Goal: Information Seeking & Learning: Learn about a topic

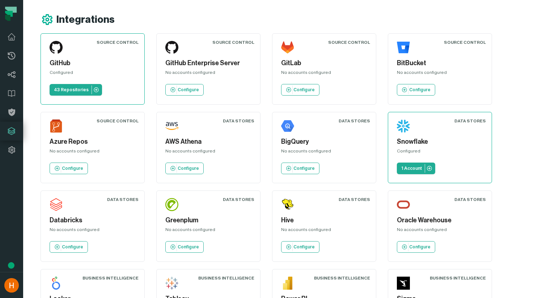
click at [9, 14] on icon at bounding box center [9, 14] width 8 height 6
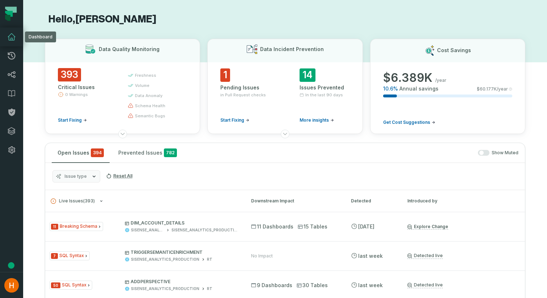
click at [14, 40] on icon at bounding box center [11, 37] width 7 height 7
click at [11, 74] on icon at bounding box center [12, 74] width 8 height 7
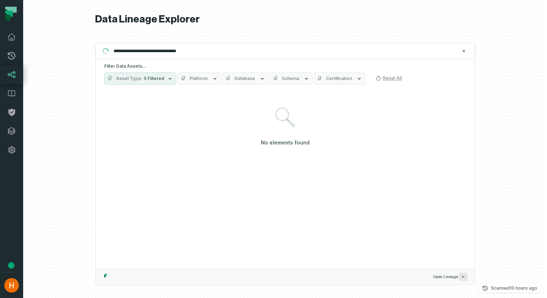
type input "**********"
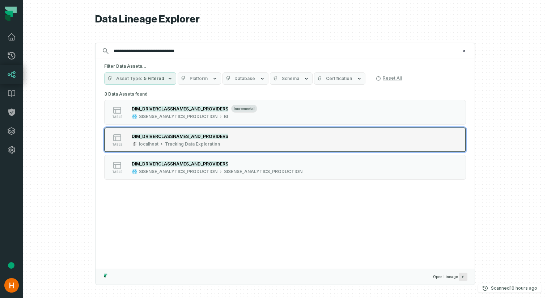
click at [313, 144] on button "table DIM_DRIVERCLASSNAMES_AND_PROVIDERS localhost Tracking Data Exploration" at bounding box center [285, 139] width 362 height 25
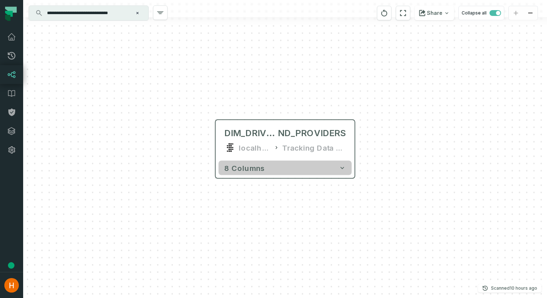
click at [326, 168] on button "8 columns" at bounding box center [284, 168] width 133 height 14
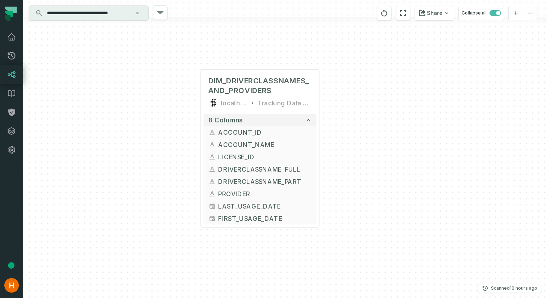
drag, startPoint x: 387, startPoint y: 212, endPoint x: 354, endPoint y: 150, distance: 69.6
click at [354, 150] on div "+ DIM_DRIVERCLASSNAMES_AND_PROVIDERS localhost Tracking Data Exploration 8 colu…" at bounding box center [285, 149] width 524 height 298
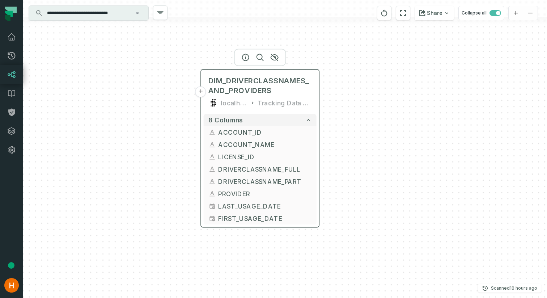
click at [301, 104] on div "Tracking Data Exploration" at bounding box center [284, 103] width 54 height 10
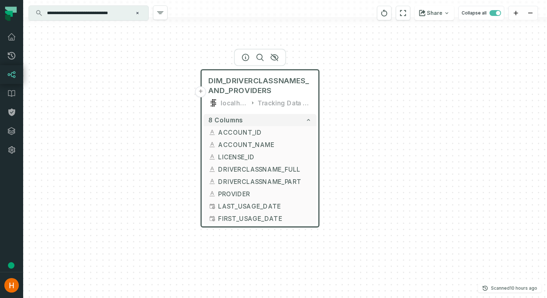
click at [245, 106] on div "localhost" at bounding box center [234, 103] width 27 height 10
click at [362, 126] on div "+ DIM_DRIVERCLASSNAMES_AND_PROVIDERS localhost Tracking Data Exploration 8 colu…" at bounding box center [285, 149] width 524 height 298
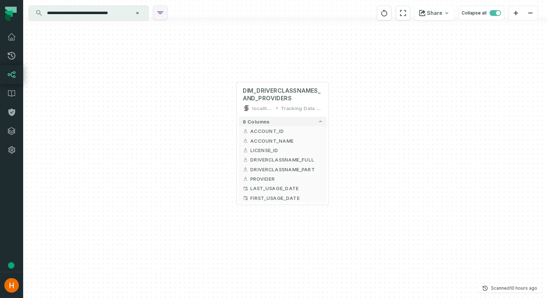
click at [162, 14] on icon "button" at bounding box center [160, 12] width 9 height 9
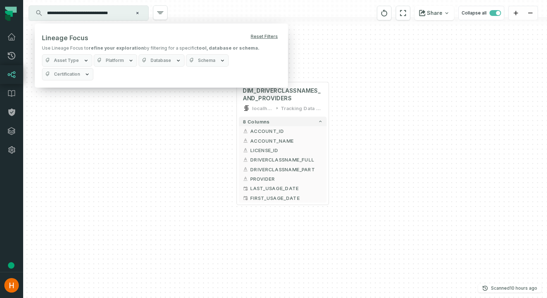
click at [30, 41] on div "+ DIM_DRIVERCLASSNAMES_AND_PROVIDERS localhost Tracking Data Exploration 8 colu…" at bounding box center [285, 149] width 524 height 298
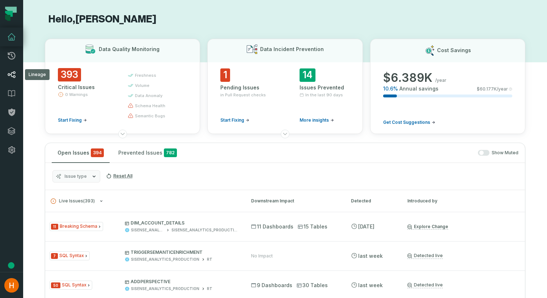
click at [13, 77] on icon at bounding box center [12, 74] width 8 height 7
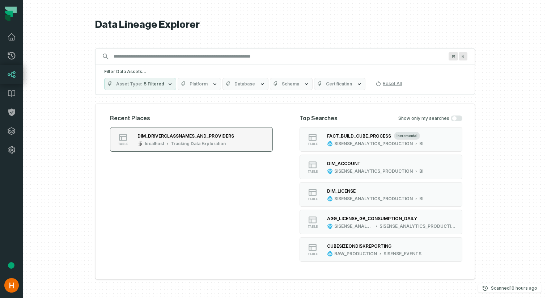
click at [187, 145] on div "Tracking Data Exploration" at bounding box center [198, 144] width 55 height 6
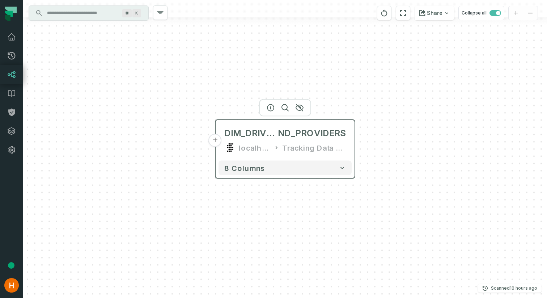
click at [302, 153] on div "DIM_DRIVERCLASSNAMES_A ND_PROVIDERS localhost Tracking Data Exploration" at bounding box center [284, 140] width 133 height 35
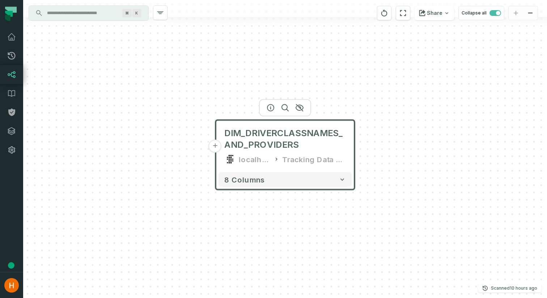
click at [306, 162] on div "Tracking Data Exploration" at bounding box center [314, 159] width 64 height 12
click at [276, 162] on icon at bounding box center [276, 158] width 6 height 7
click at [274, 176] on button "8 columns" at bounding box center [284, 179] width 133 height 14
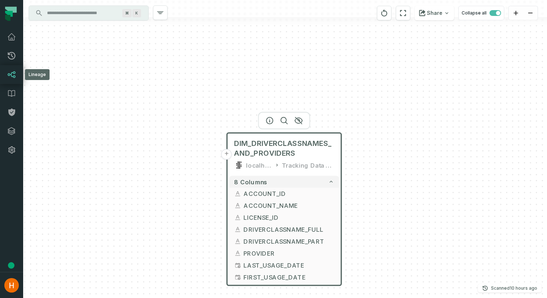
click at [9, 77] on icon at bounding box center [11, 74] width 9 height 9
click at [10, 73] on icon at bounding box center [11, 74] width 9 height 9
click at [68, 10] on input "Discovery Provider cmdk menu" at bounding box center [82, 13] width 79 height 12
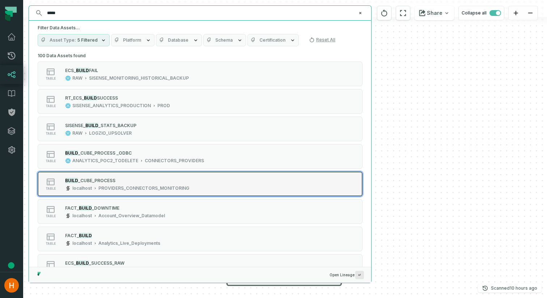
type input "*****"
click at [147, 182] on div "BUILD _CUBE_PROCESS" at bounding box center [127, 179] width 124 height 7
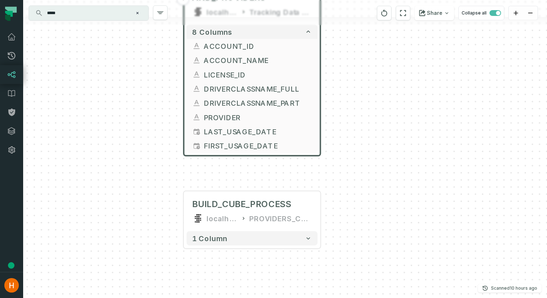
drag, startPoint x: 374, startPoint y: 110, endPoint x: 343, endPoint y: 180, distance: 77.1
click at [343, 180] on div "+ DIM_DRIVERCLASSNAMES_AND_PROVIDERS localhost Tracking Data Exploration 8 colu…" at bounding box center [285, 149] width 524 height 298
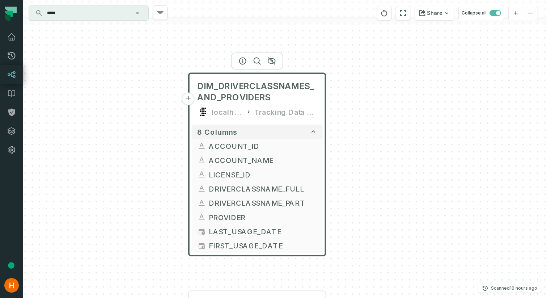
drag, startPoint x: 361, startPoint y: 154, endPoint x: 367, endPoint y: 253, distance: 99.6
click at [367, 253] on div "+ DIM_DRIVERCLASSNAMES_AND_PROVIDERS localhost Tracking Data Exploration 8 colu…" at bounding box center [285, 149] width 524 height 298
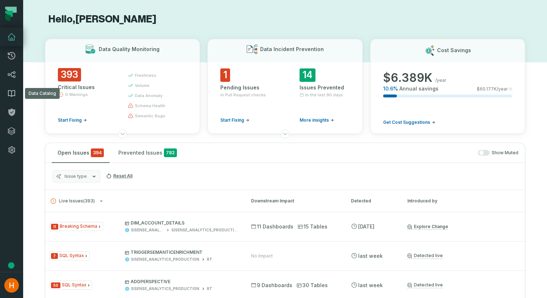
click at [17, 88] on link "Data Catalog" at bounding box center [11, 93] width 23 height 19
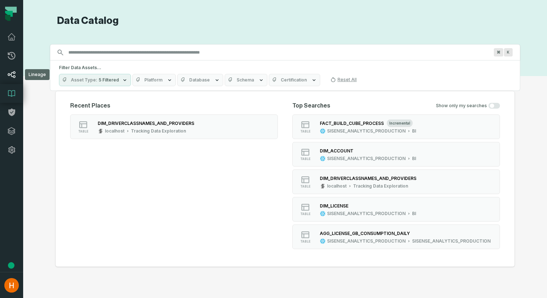
click at [14, 77] on icon at bounding box center [11, 74] width 9 height 9
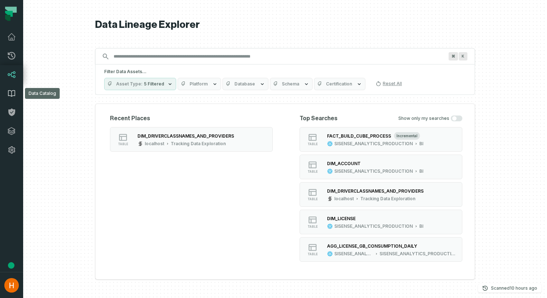
click at [14, 93] on icon at bounding box center [11, 93] width 9 height 9
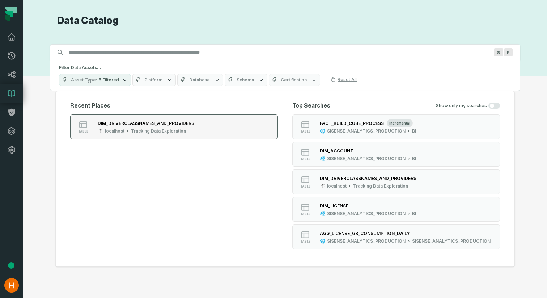
click at [156, 128] on div "Tracking Data Exploration" at bounding box center [158, 131] width 55 height 6
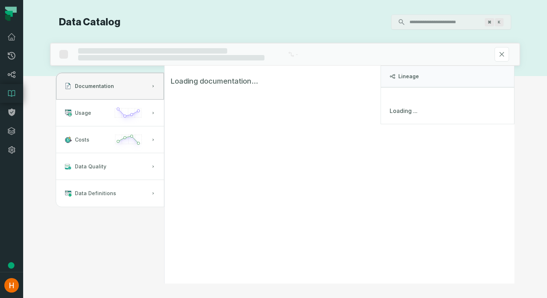
click at [156, 128] on button "Costs" at bounding box center [110, 139] width 108 height 27
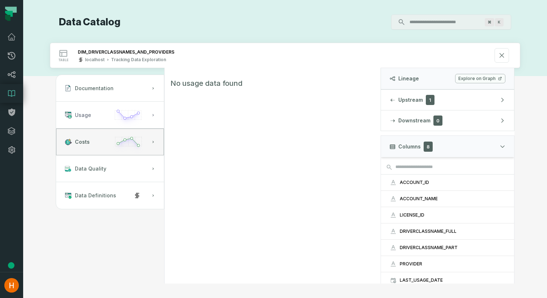
click at [130, 115] on icon "button" at bounding box center [128, 117] width 34 height 21
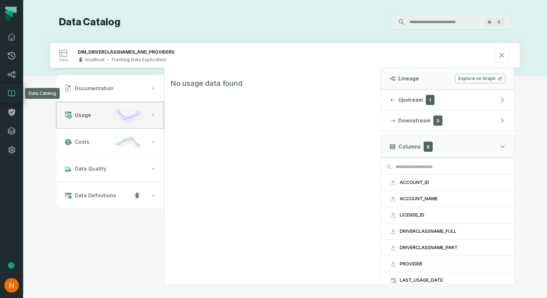
click at [12, 93] on icon at bounding box center [11, 93] width 7 height 6
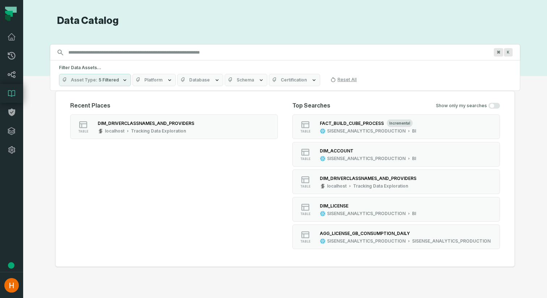
click at [124, 52] on input "Discovery Provider cmdk menu" at bounding box center [278, 53] width 429 height 12
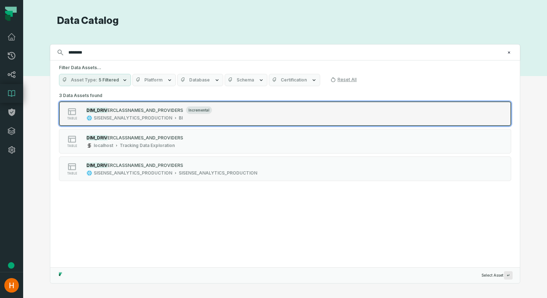
type input "********"
click at [162, 116] on div "SISENSE_ANALYTICS_PRODUCTION" at bounding box center [133, 118] width 78 height 6
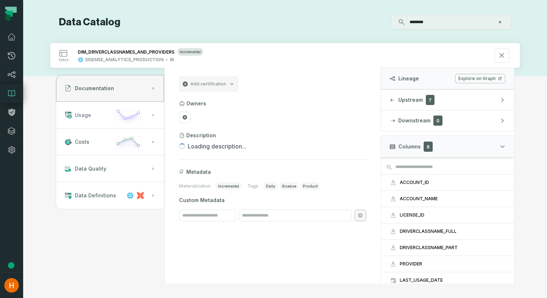
click at [107, 115] on button "Usage" at bounding box center [110, 115] width 108 height 27
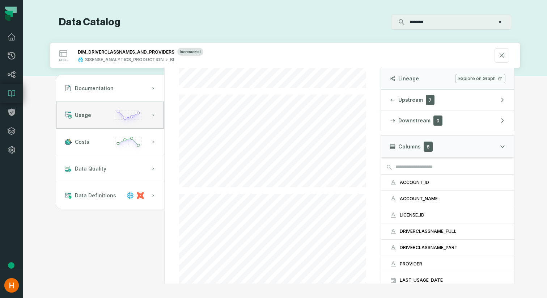
scroll to position [176, 0]
click at [96, 138] on button "Costs" at bounding box center [110, 141] width 108 height 27
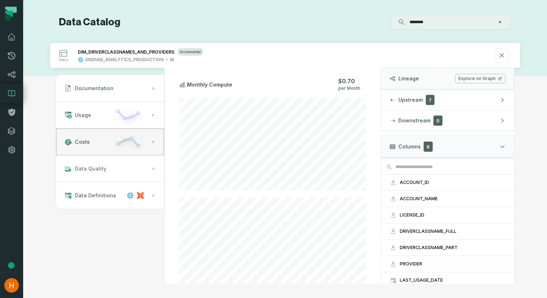
click at [101, 171] on span "Data Quality" at bounding box center [90, 168] width 31 height 7
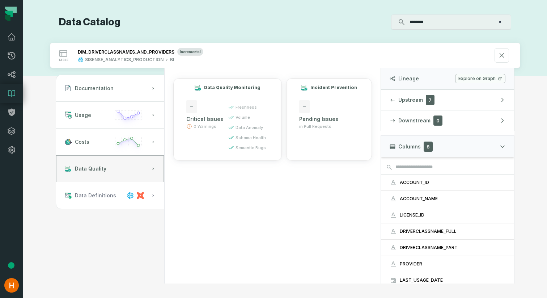
click at [101, 195] on span "Data Definitions" at bounding box center [95, 195] width 41 height 7
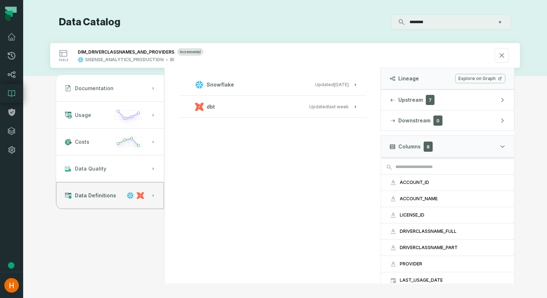
click at [267, 85] on button "Snowflake Updated [DATE] 1:06:09 AM" at bounding box center [273, 85] width 170 height 10
click at [270, 144] on button "dbt Updated [DATE] 4:41:27 PM" at bounding box center [273, 142] width 170 height 10
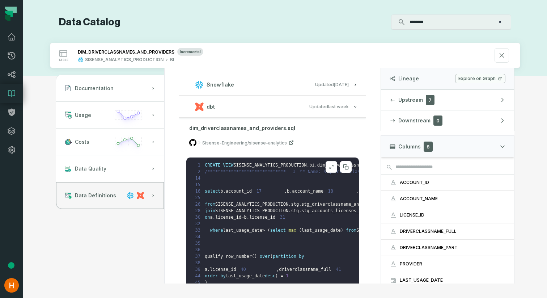
scroll to position [157, 0]
click at [119, 86] on button "Documentation" at bounding box center [110, 88] width 108 height 27
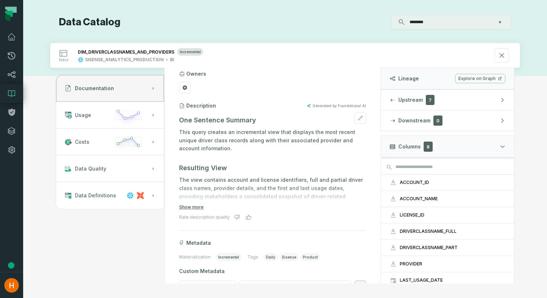
scroll to position [39, 0]
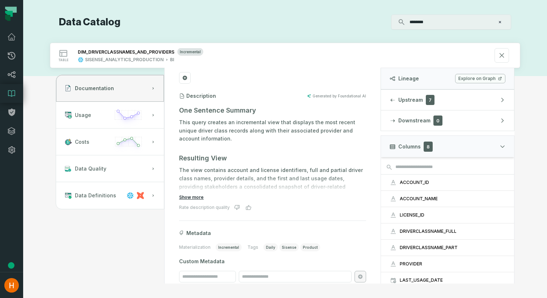
click at [191, 197] on button "Show more" at bounding box center [191, 197] width 25 height 6
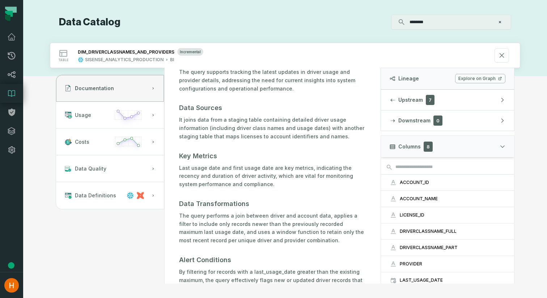
scroll to position [194, 0]
click at [88, 114] on span "Usage" at bounding box center [83, 114] width 16 height 7
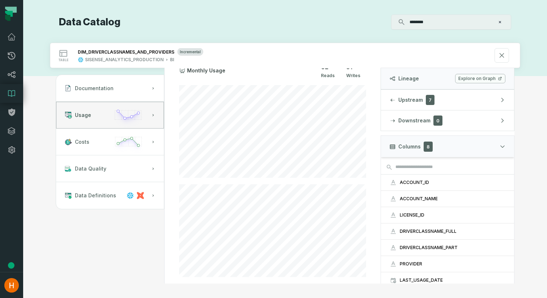
scroll to position [74, 0]
drag, startPoint x: 437, startPoint y: 19, endPoint x: 398, endPoint y: 21, distance: 39.1
click at [398, 21] on div "******** ⌘ K" at bounding box center [450, 22] width 119 height 14
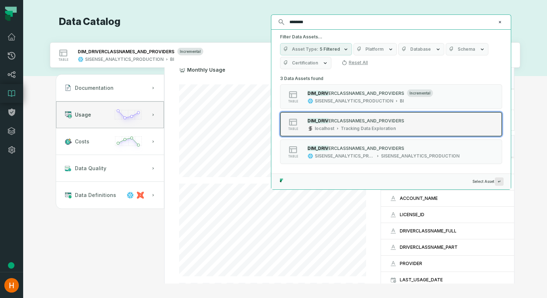
click at [367, 127] on div "Tracking Data Exploration" at bounding box center [368, 128] width 55 height 6
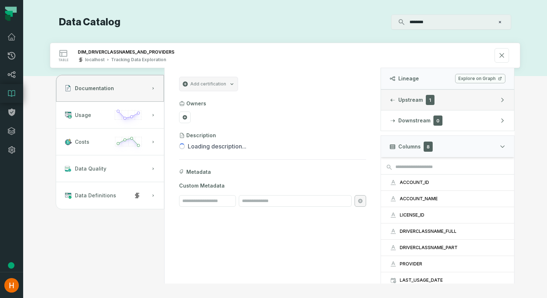
click at [445, 100] on button "Upstream 1" at bounding box center [447, 100] width 133 height 20
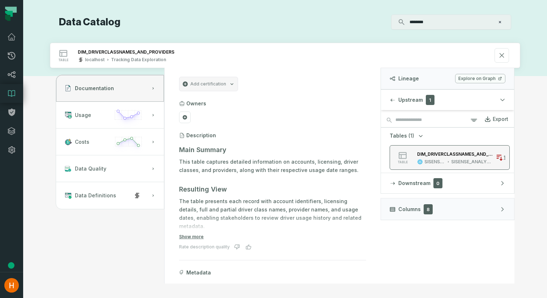
click at [458, 158] on div "DIM_DRIVERCLASSNAMES_AND_PROVIDERS SISENSE_ANALYTICS_PRODUCTION SISENSE_ANALYTI…" at bounding box center [454, 157] width 81 height 14
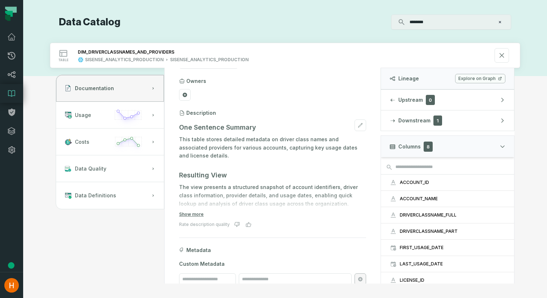
scroll to position [33, 0]
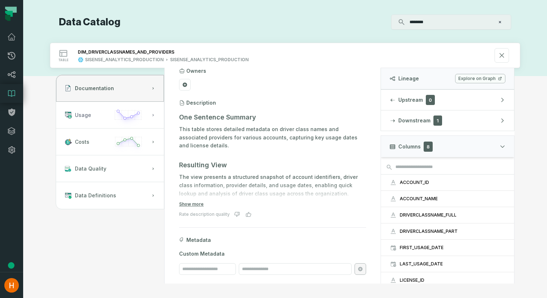
click at [86, 116] on span "Usage" at bounding box center [83, 114] width 16 height 7
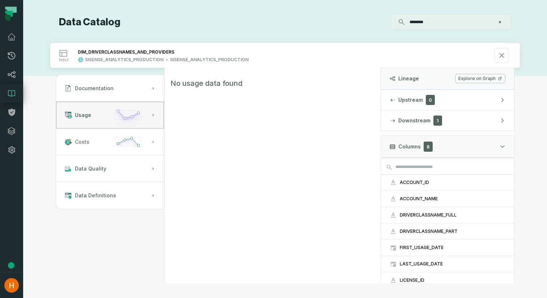
click at [94, 141] on button "Costs" at bounding box center [110, 141] width 108 height 27
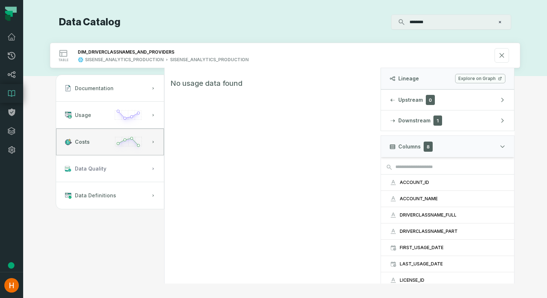
click at [103, 174] on button "Data Quality" at bounding box center [110, 168] width 108 height 27
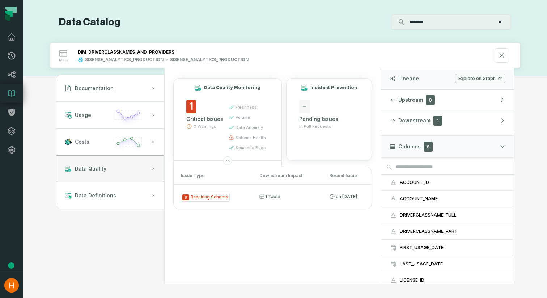
click at [91, 143] on button "Costs" at bounding box center [110, 141] width 108 height 27
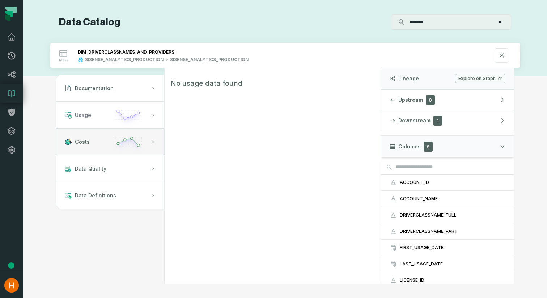
click at [93, 112] on button "Usage" at bounding box center [110, 115] width 108 height 27
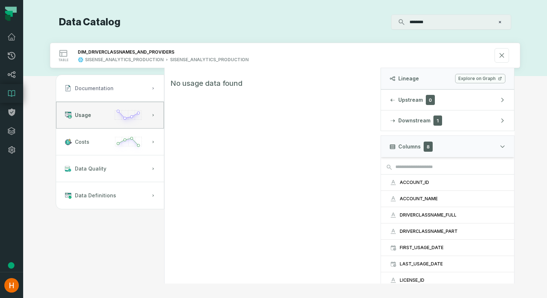
click at [98, 90] on span "Documentation" at bounding box center [94, 88] width 39 height 7
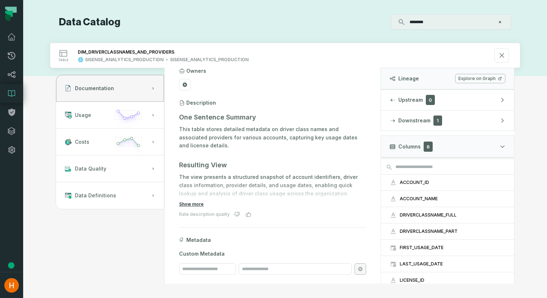
click at [195, 201] on button "Show more" at bounding box center [191, 204] width 25 height 6
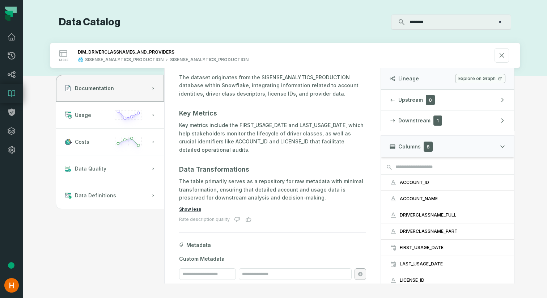
scroll to position [233, 0]
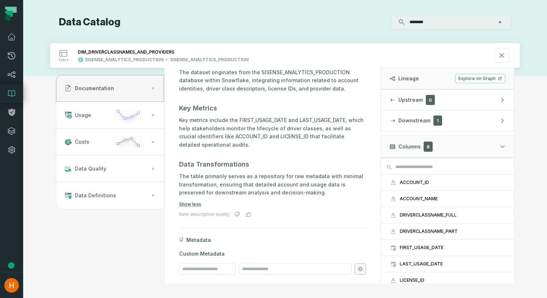
drag, startPoint x: 435, startPoint y: 23, endPoint x: 384, endPoint y: 21, distance: 51.0
click at [384, 21] on div "******** ⌘ K" at bounding box center [315, 21] width 390 height 15
type input "**********"
click at [504, 56] on icon at bounding box center [502, 55] width 8 height 8
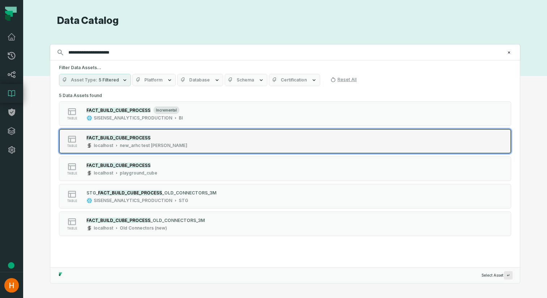
click at [230, 146] on div "table FACT_BUILD_CUBE_PROCESS localhost new_arhc test [PERSON_NAME]" at bounding box center [150, 141] width 181 height 14
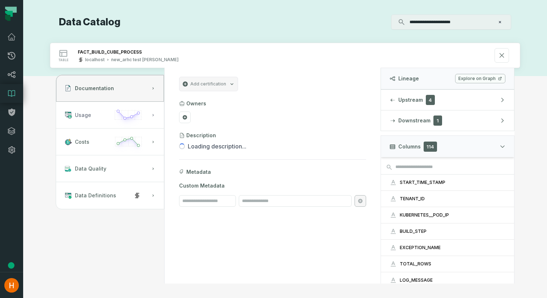
click at [132, 118] on icon "button" at bounding box center [128, 117] width 34 height 21
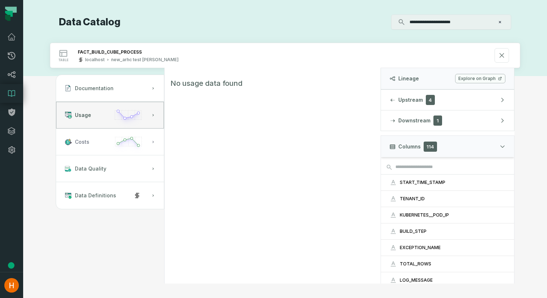
click at [129, 143] on icon "button" at bounding box center [128, 144] width 34 height 21
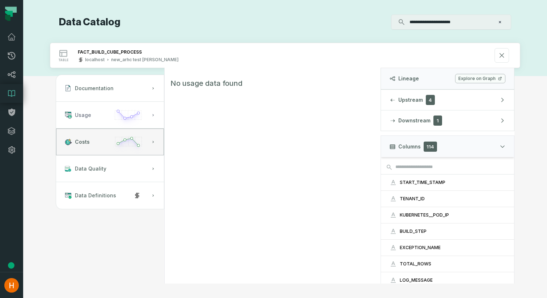
click at [126, 114] on icon "button" at bounding box center [128, 117] width 34 height 21
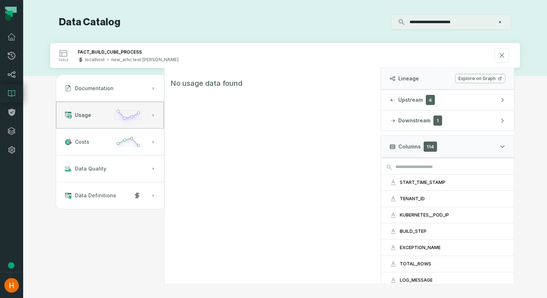
click at [469, 23] on input "**********" at bounding box center [450, 22] width 90 height 12
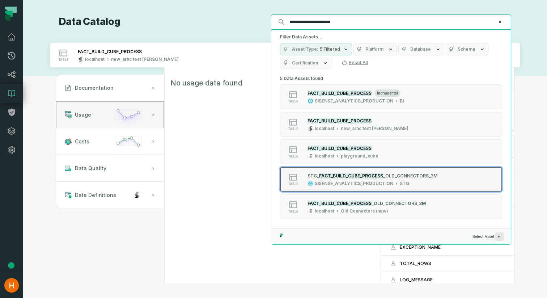
click at [441, 178] on div "table S TG_ FACT_BUILD_CUBE_PROCESS _OLD_CONNECTORS_3M SISENSE_ANALYTICS_PRODUC…" at bounding box center [371, 179] width 181 height 14
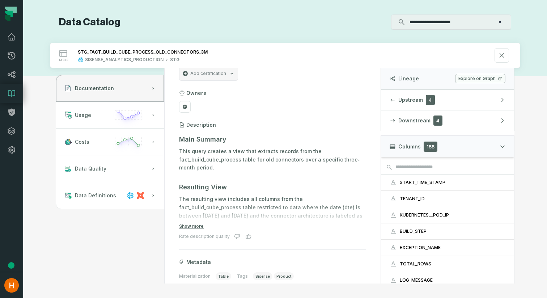
scroll to position [16, 0]
